Goal: Information Seeking & Learning: Learn about a topic

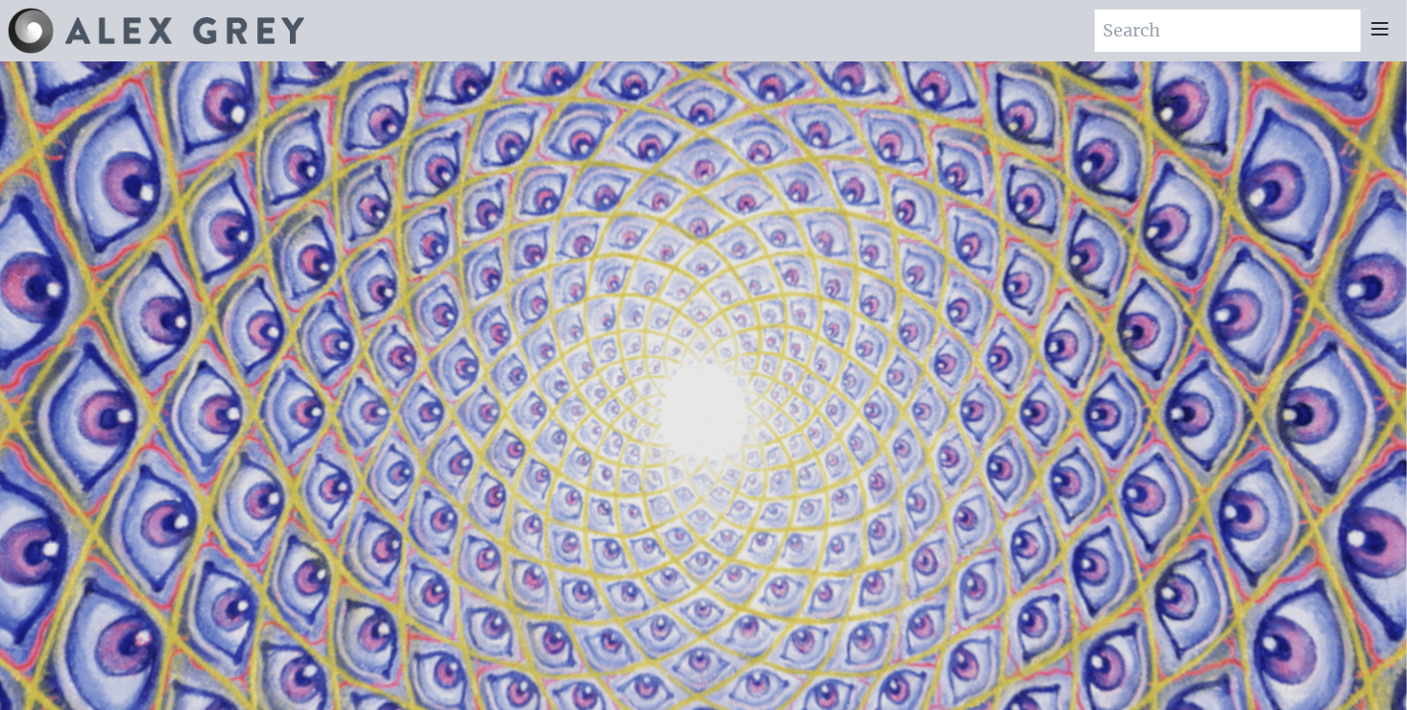
click at [1381, 28] on icon at bounding box center [1380, 29] width 15 height 12
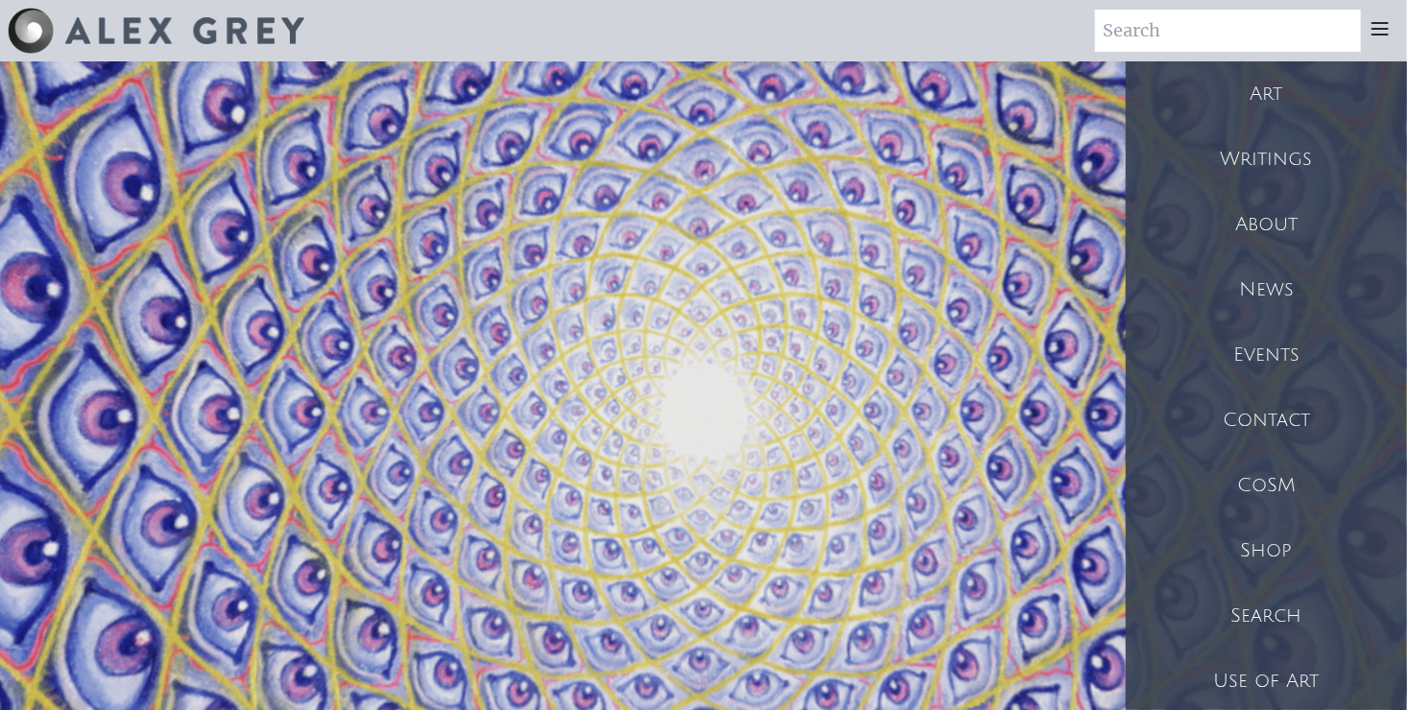
click at [1307, 100] on div "Art" at bounding box center [1266, 93] width 281 height 65
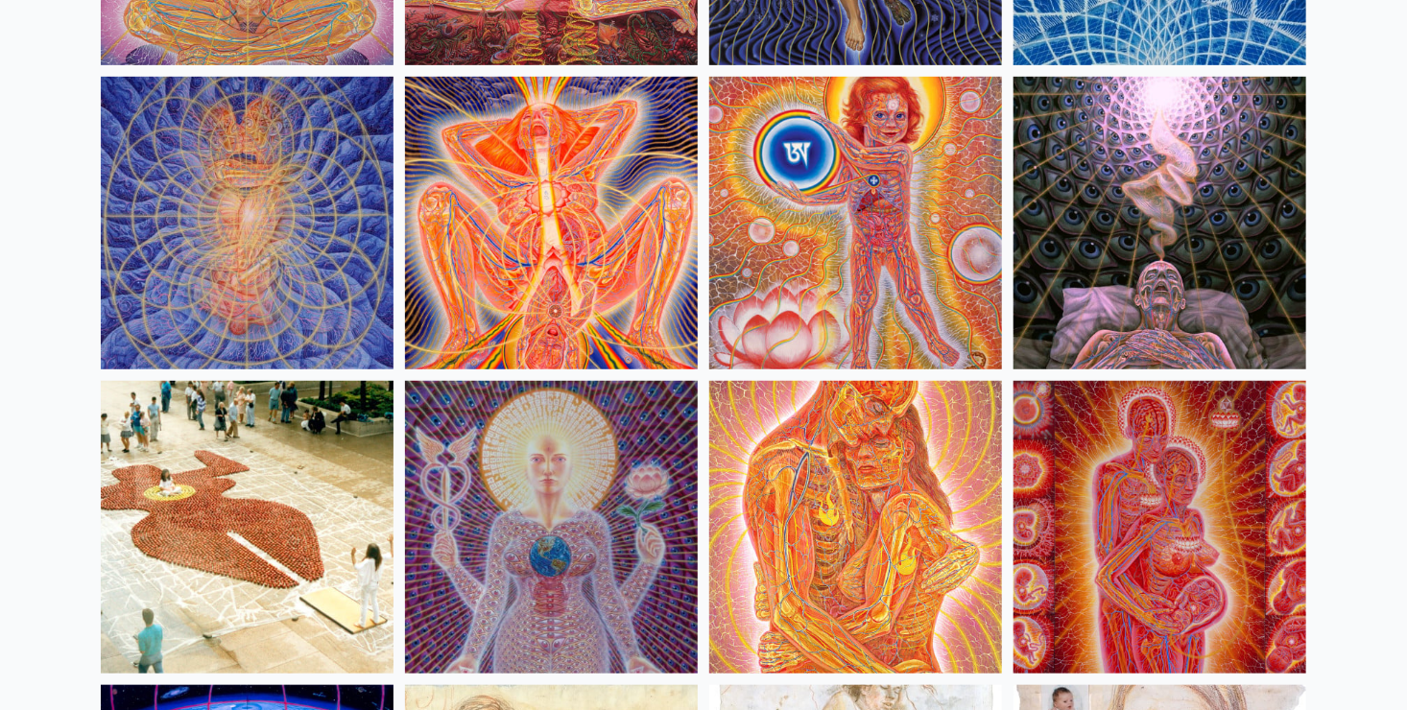
scroll to position [18076, 0]
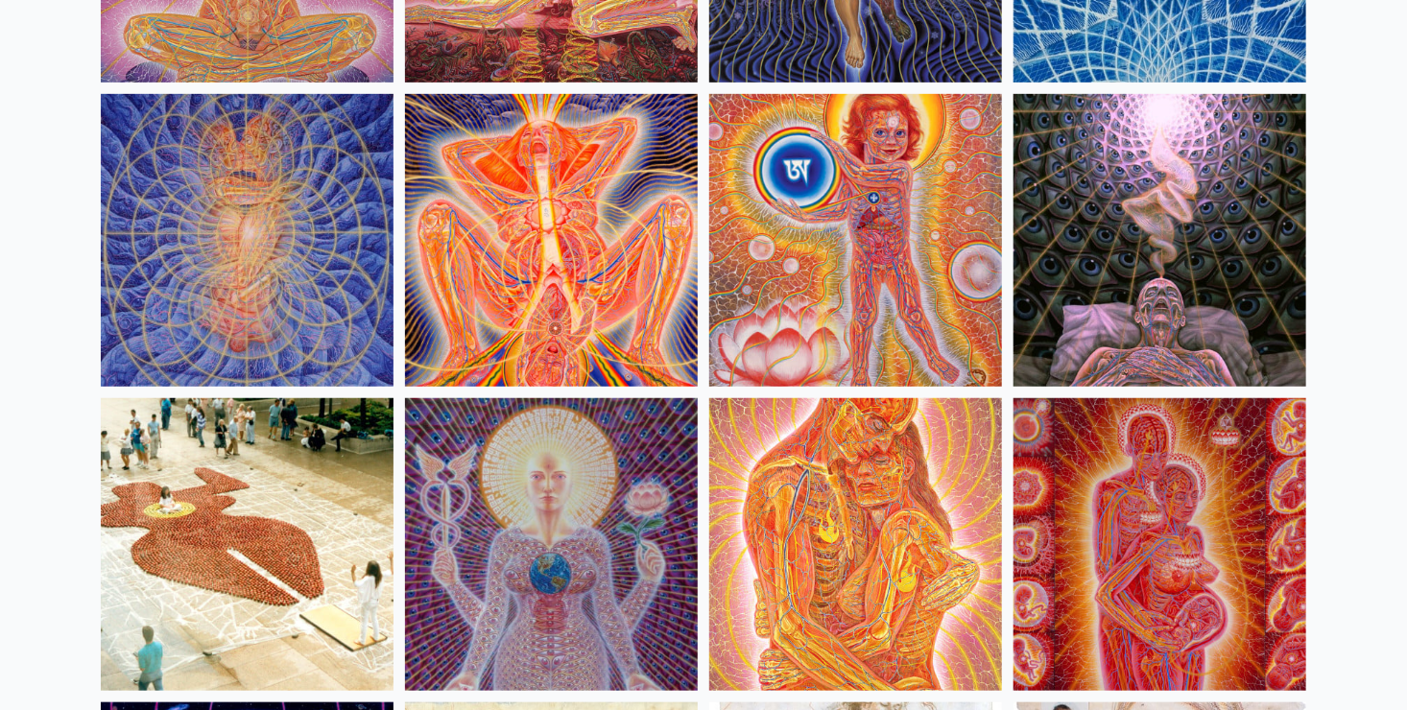
click at [549, 168] on img at bounding box center [551, 240] width 293 height 293
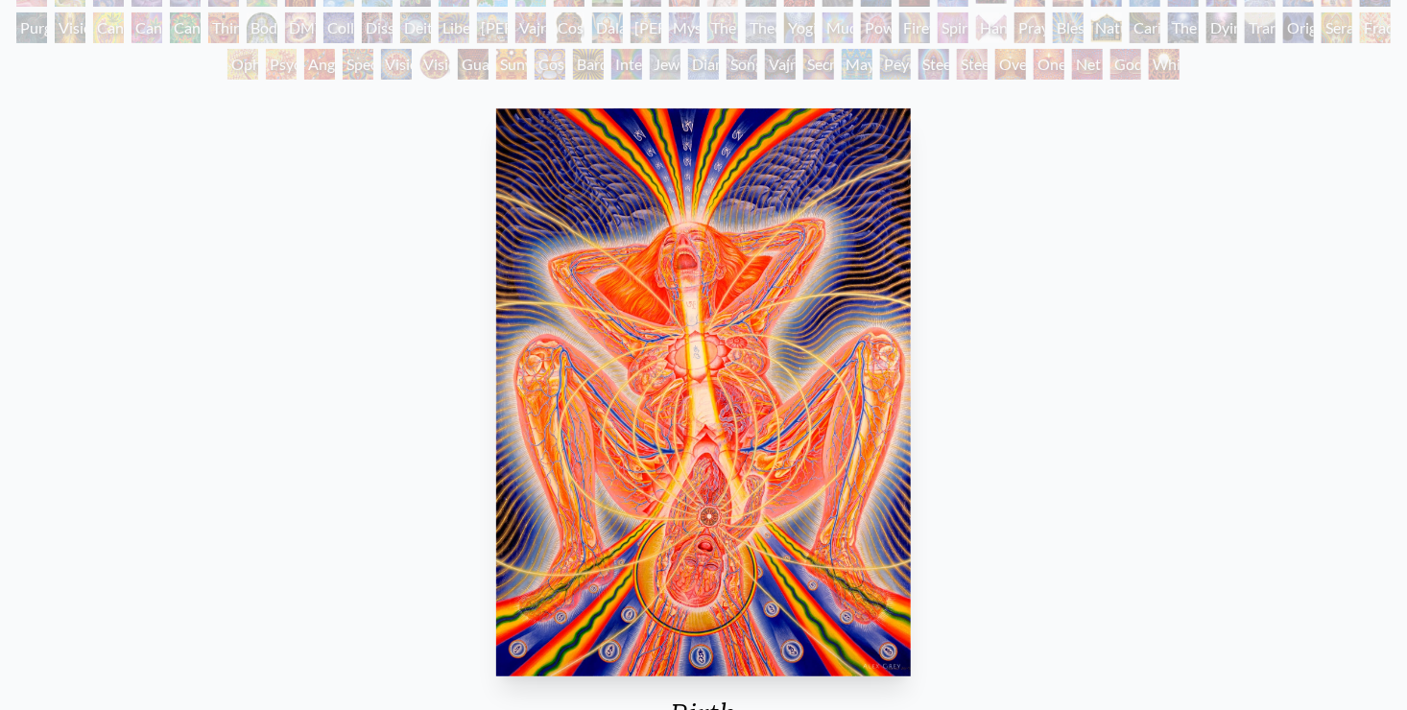
scroll to position [197, 0]
